Goal: Information Seeking & Learning: Learn about a topic

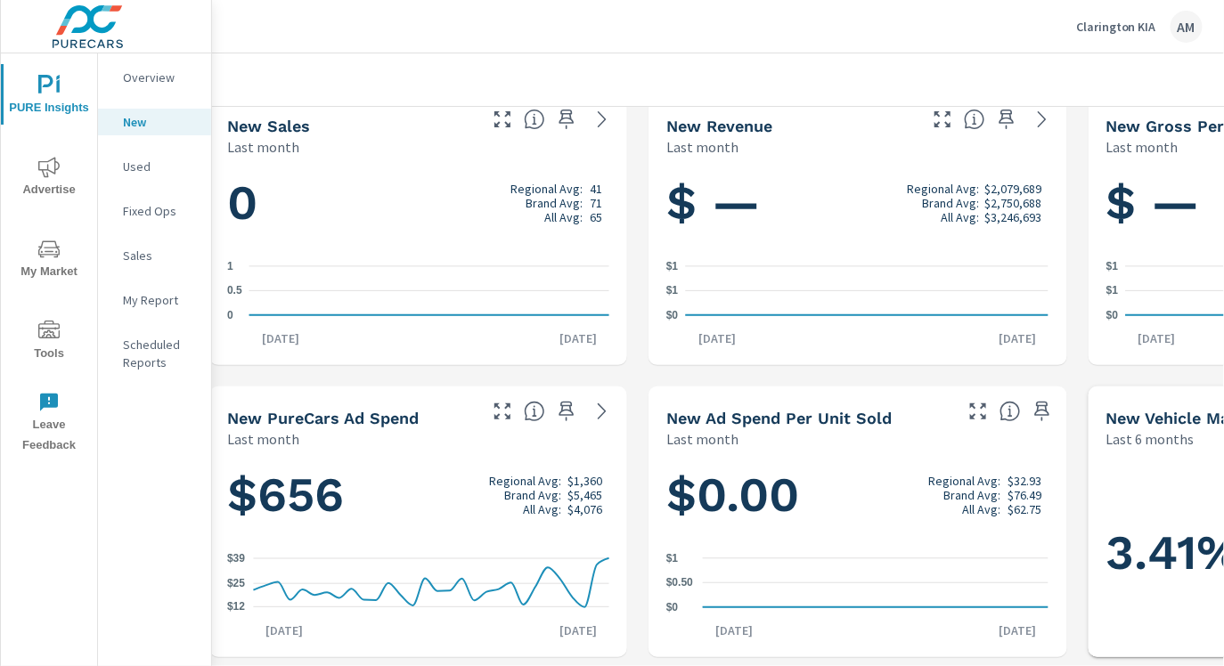
scroll to position [23, 0]
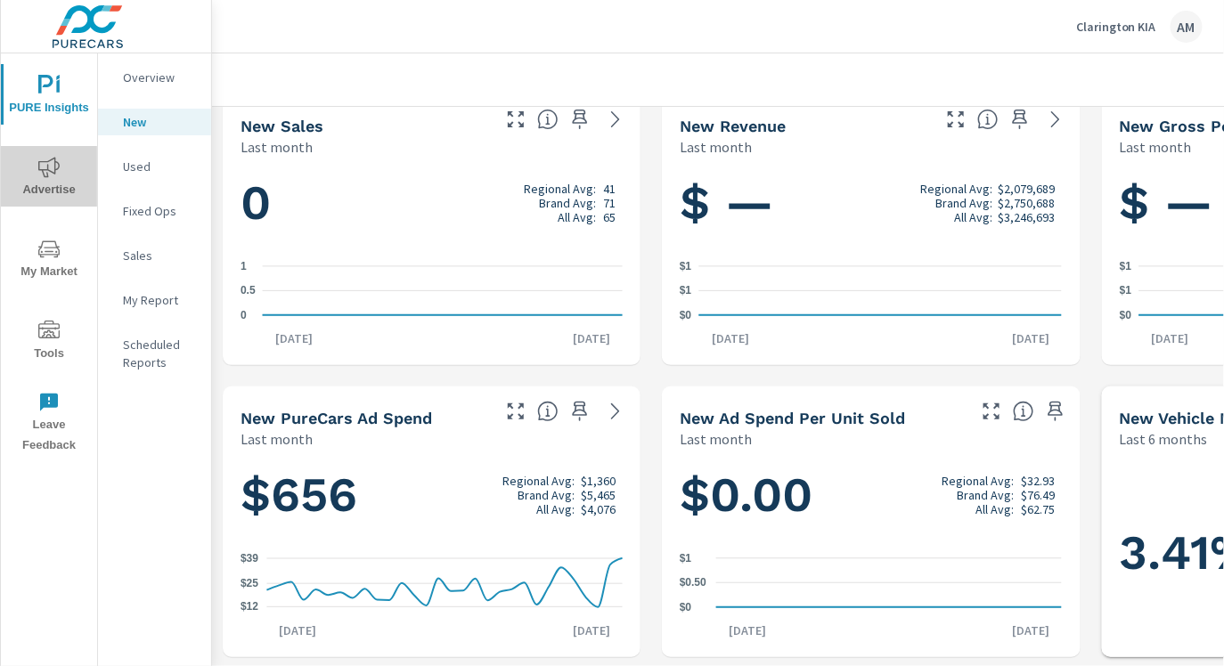
click at [35, 163] on span "Advertise" at bounding box center [49, 179] width 86 height 44
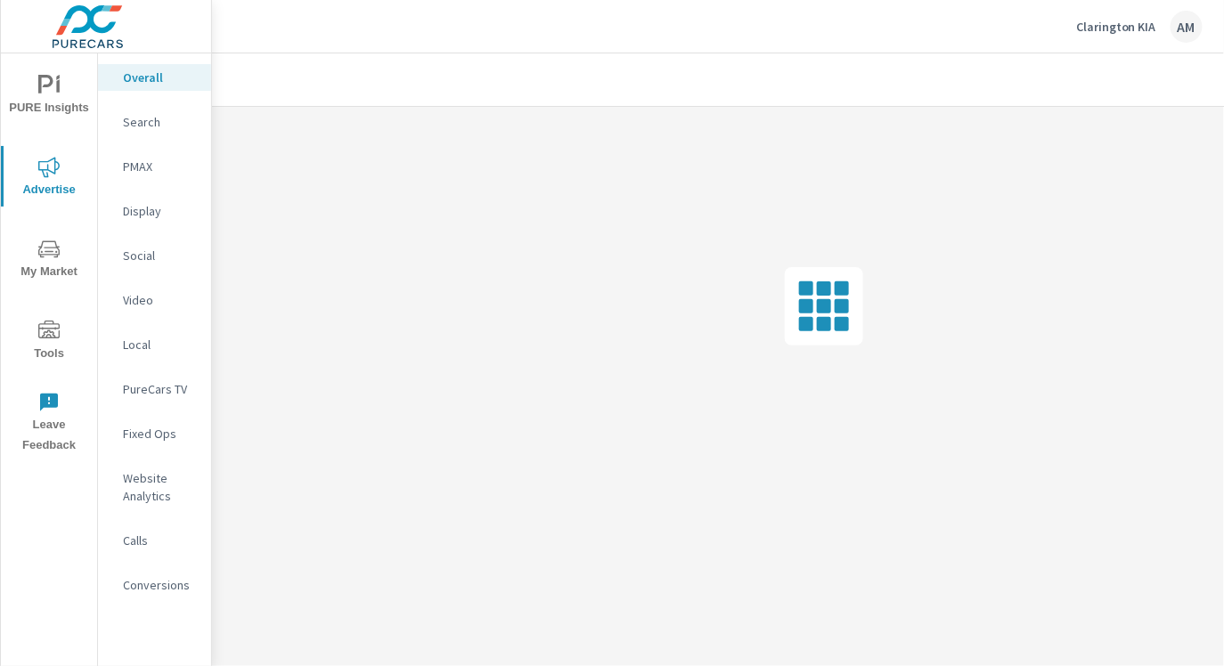
click at [151, 123] on p "Search" at bounding box center [160, 122] width 74 height 18
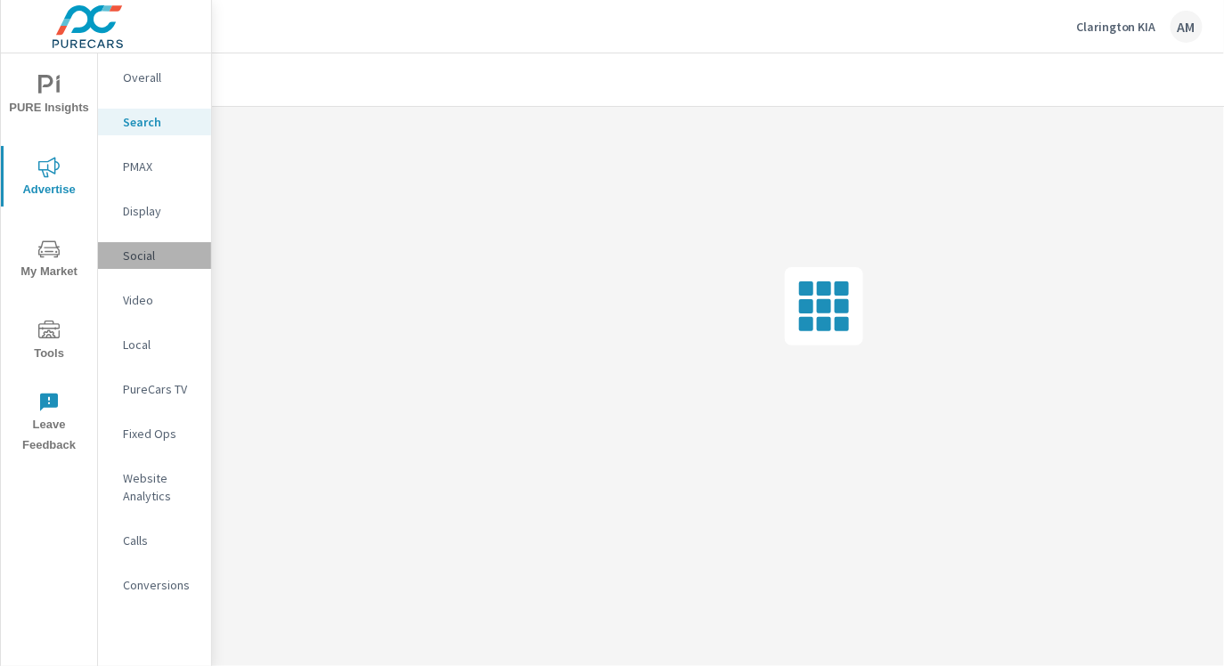
click at [144, 253] on p "Social" at bounding box center [160, 256] width 74 height 18
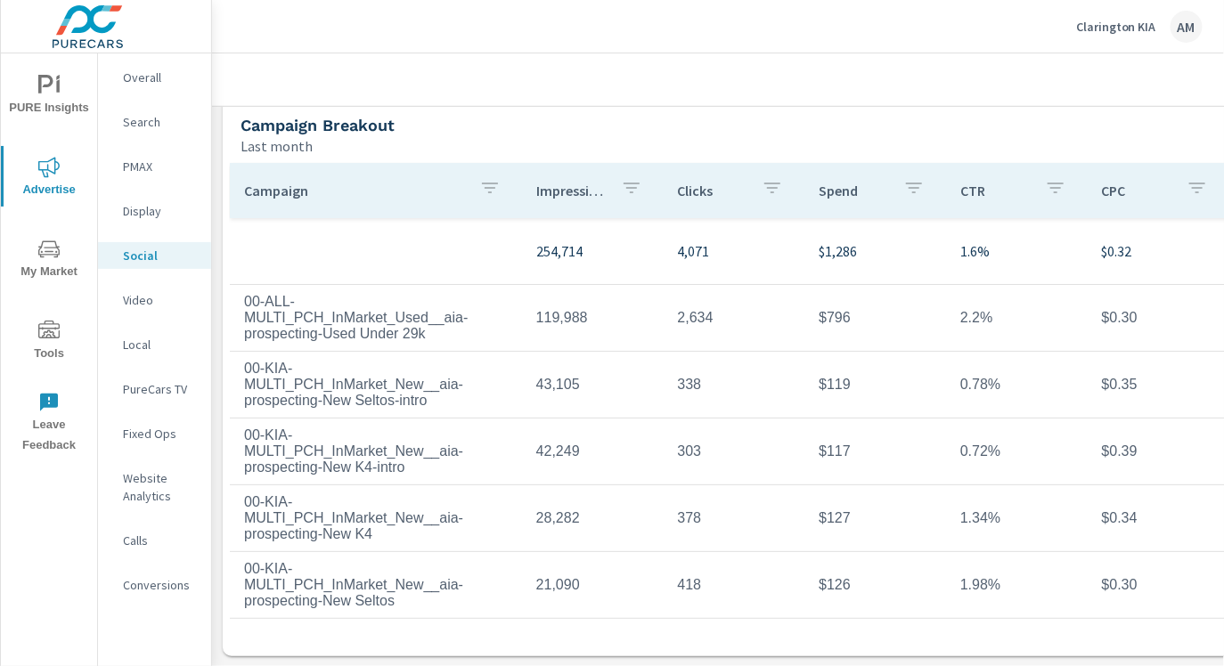
scroll to position [2, 0]
click at [145, 122] on p "Search" at bounding box center [160, 122] width 74 height 18
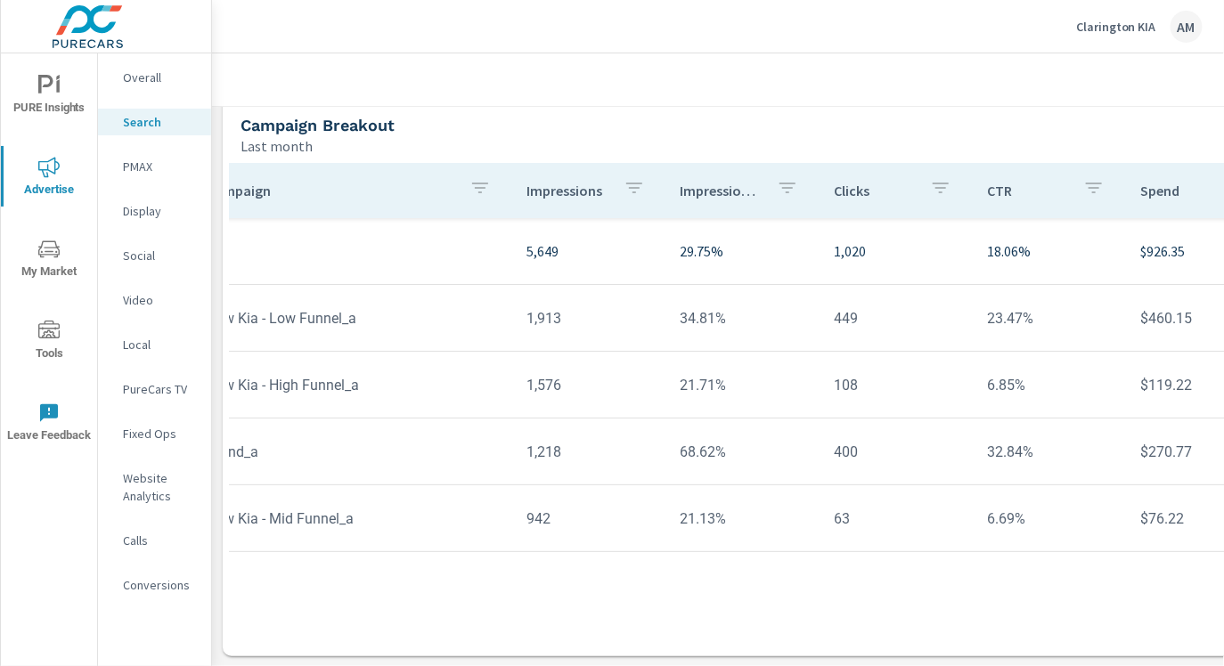
scroll to position [0, 27]
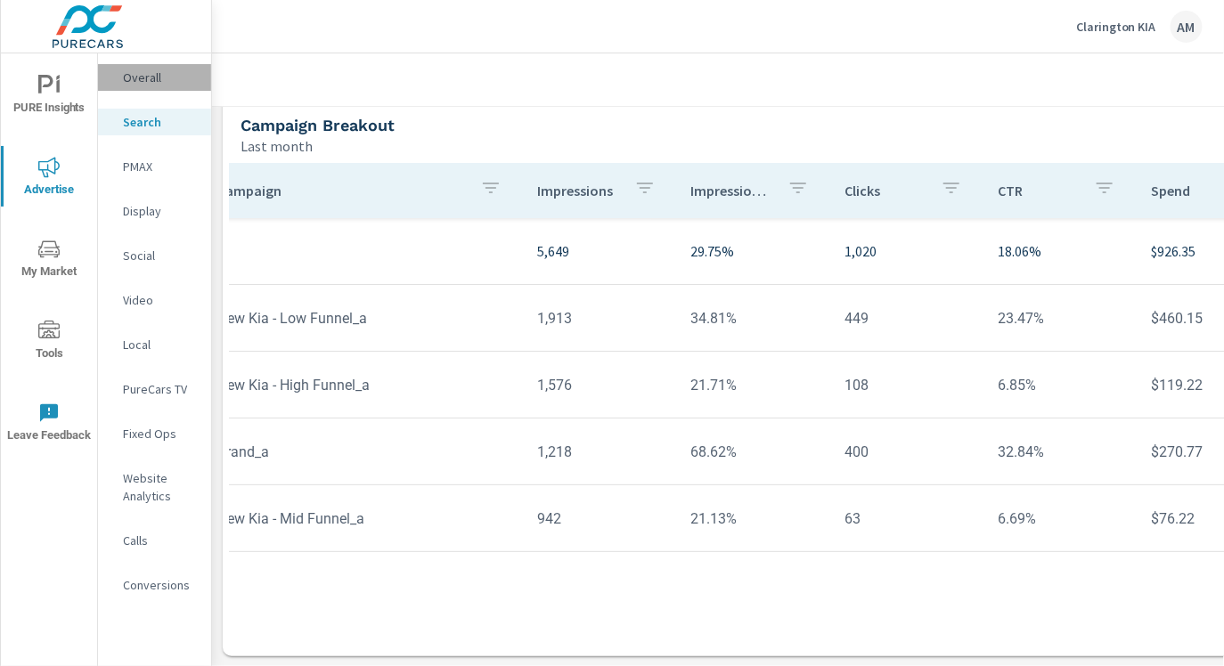
click at [152, 79] on p "Overall" at bounding box center [160, 78] width 74 height 18
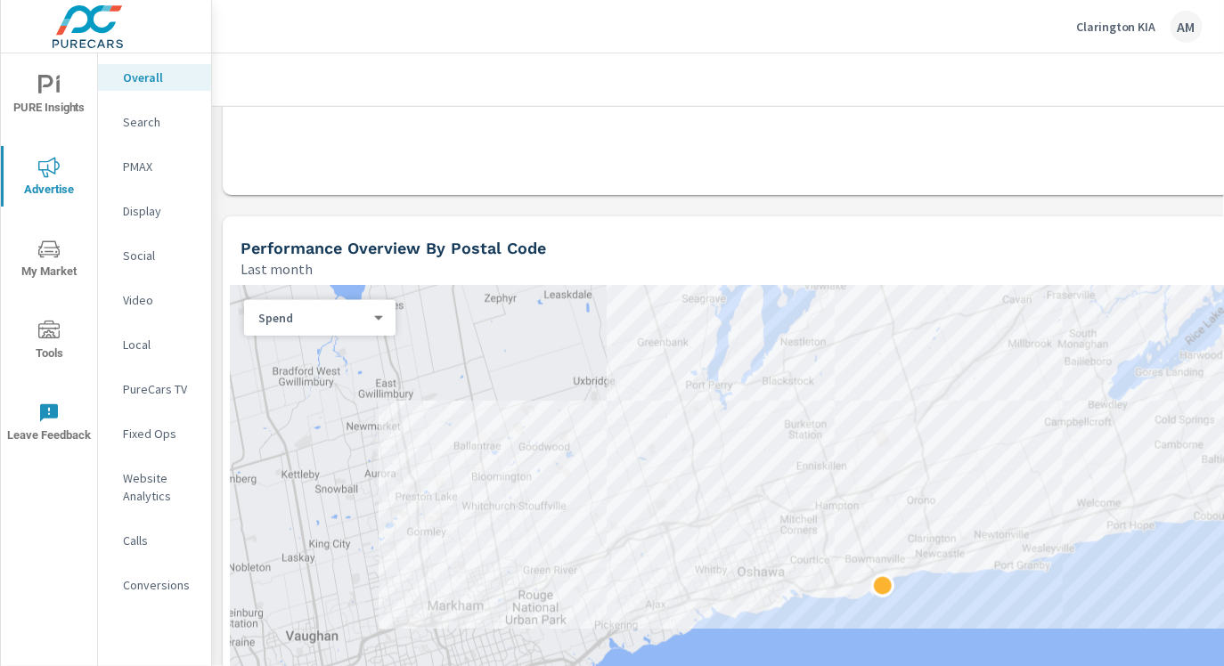
scroll to position [492, 0]
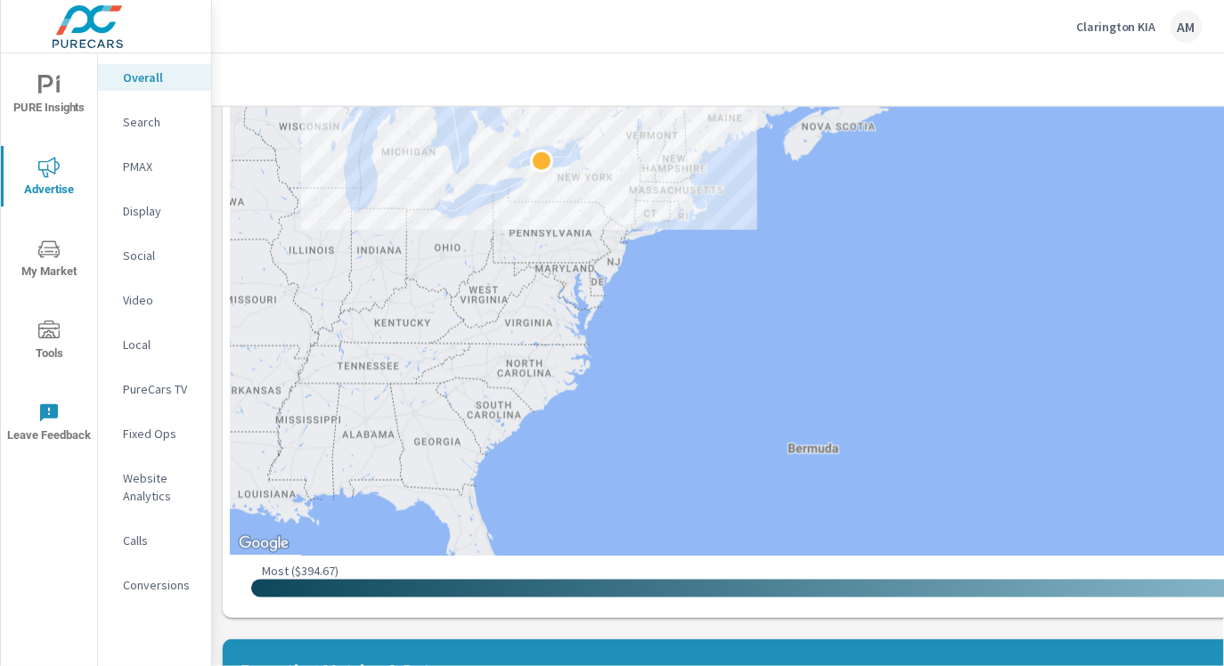
scroll to position [795, 0]
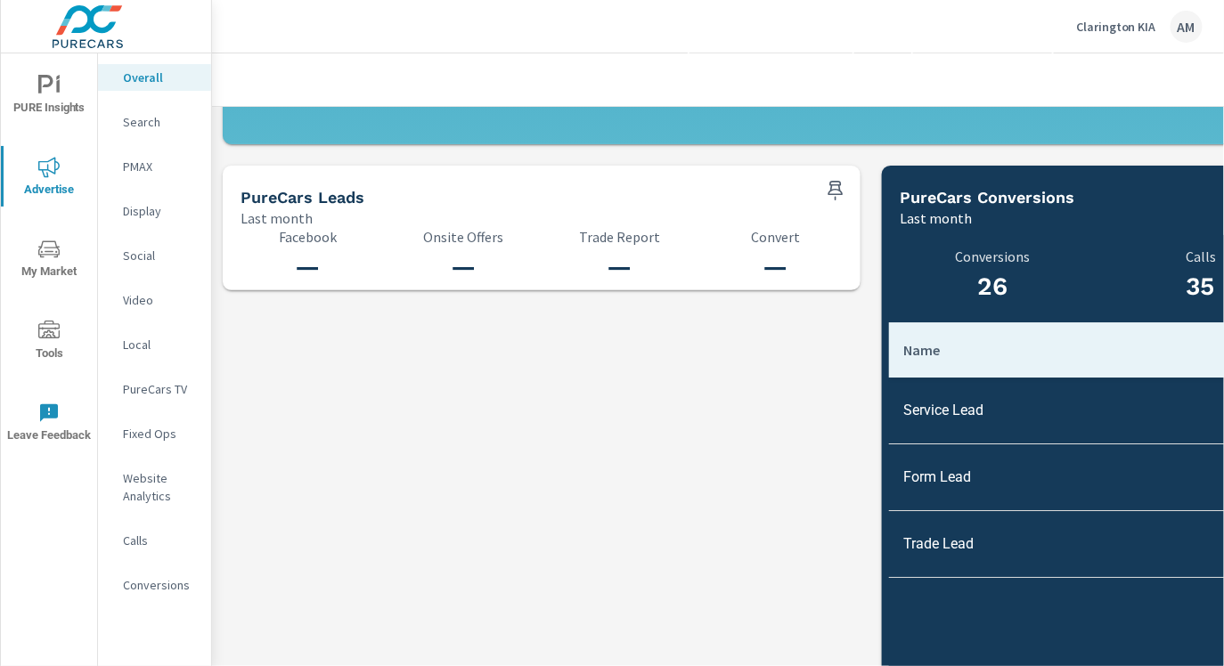
scroll to position [1836, 0]
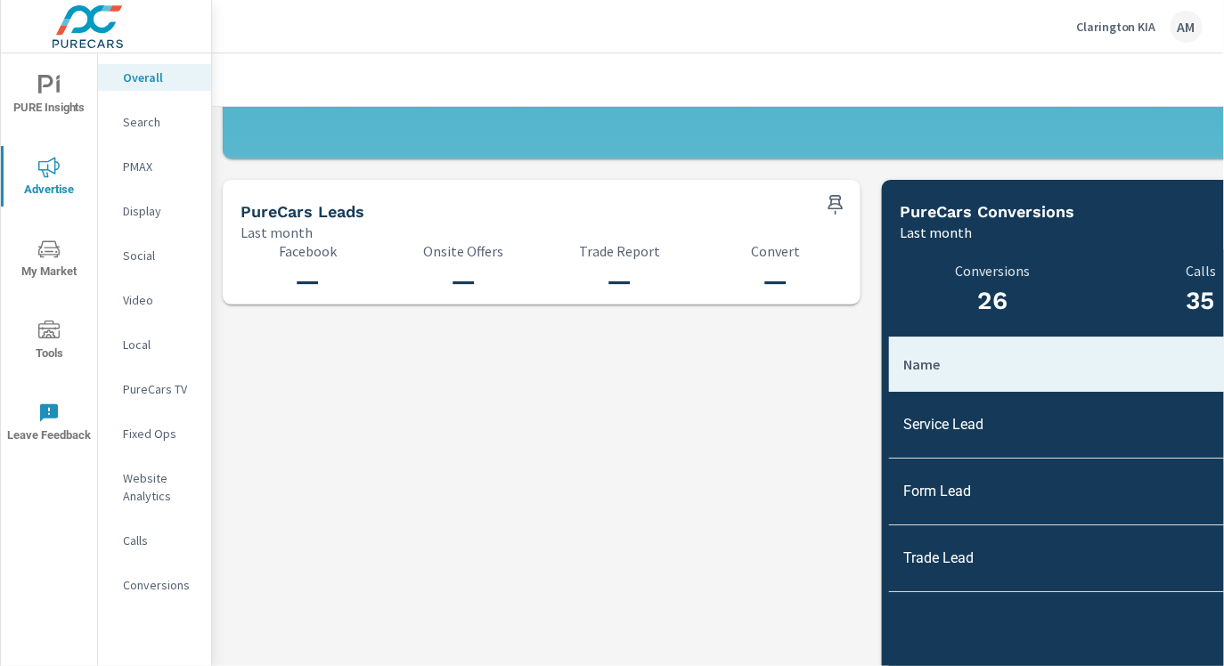
click at [142, 162] on p "PMAX" at bounding box center [160, 167] width 74 height 18
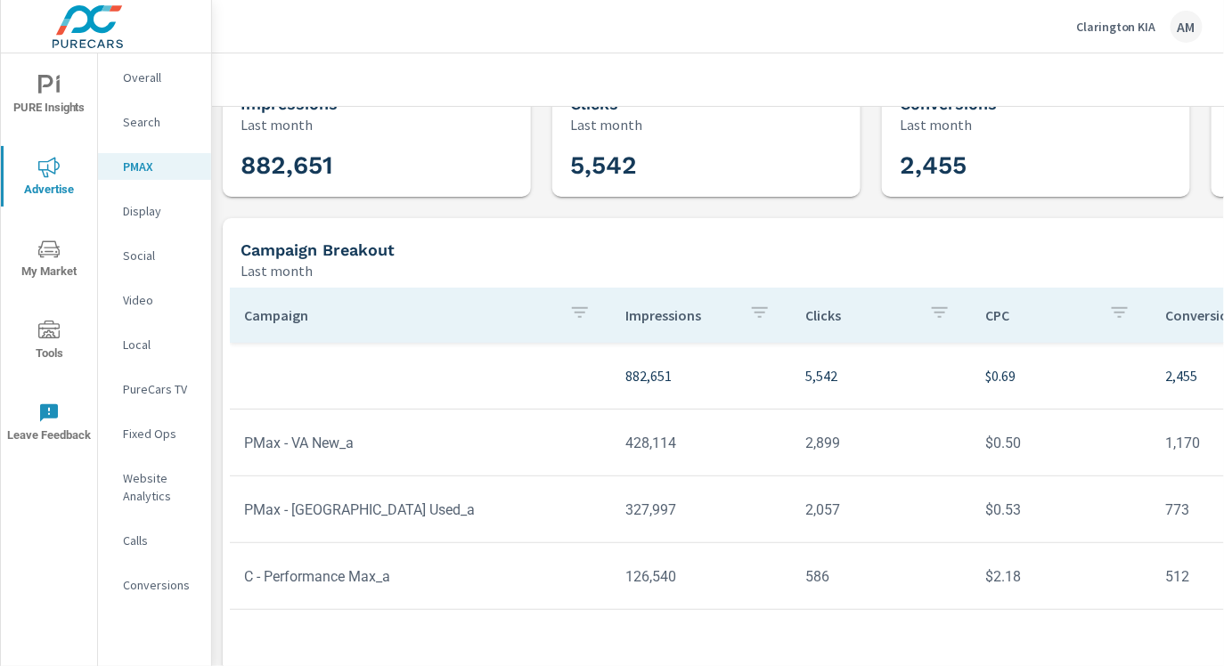
scroll to position [42, 0]
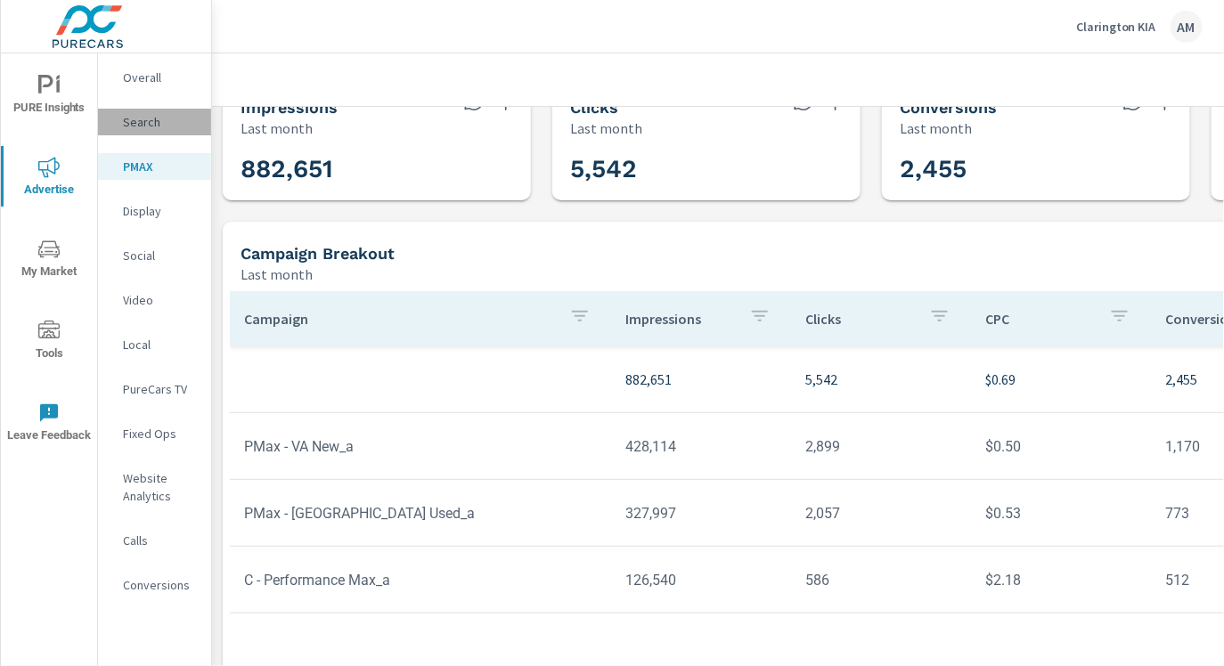
click at [126, 123] on p "Search" at bounding box center [160, 122] width 74 height 18
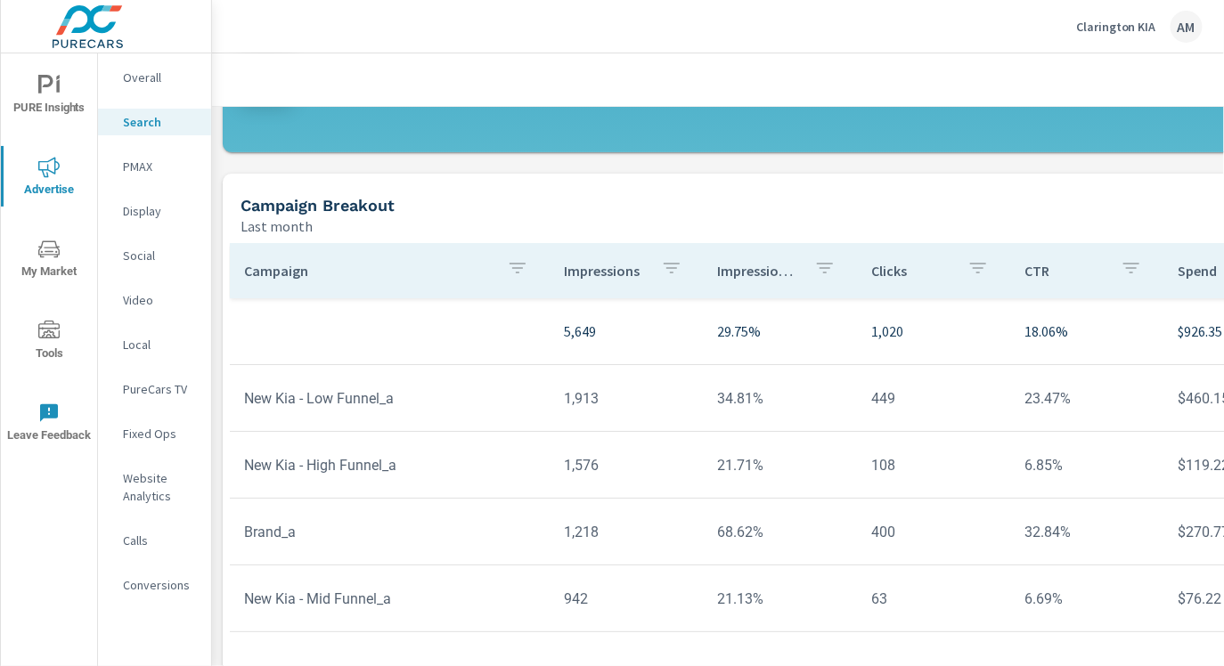
scroll to position [1339, 0]
